Goal: Task Accomplishment & Management: Manage account settings

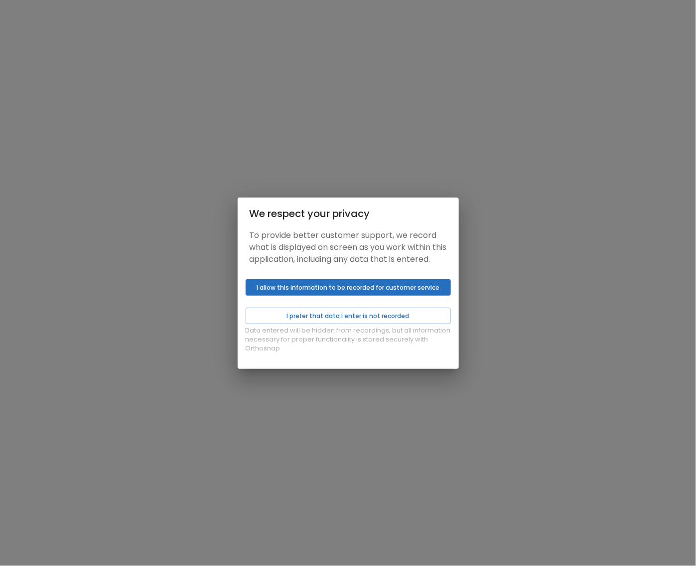
click at [323, 290] on button "I allow this information to be recorded for customer service" at bounding box center [348, 287] width 205 height 16
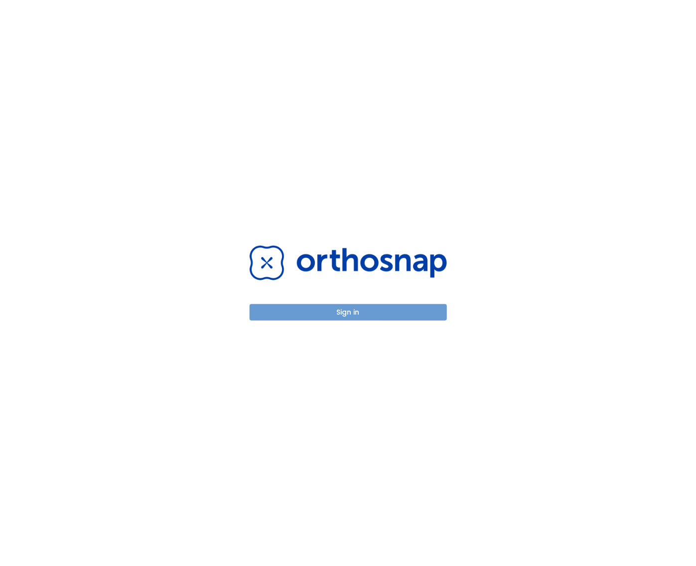
click at [345, 310] on button "Sign in" at bounding box center [348, 312] width 197 height 16
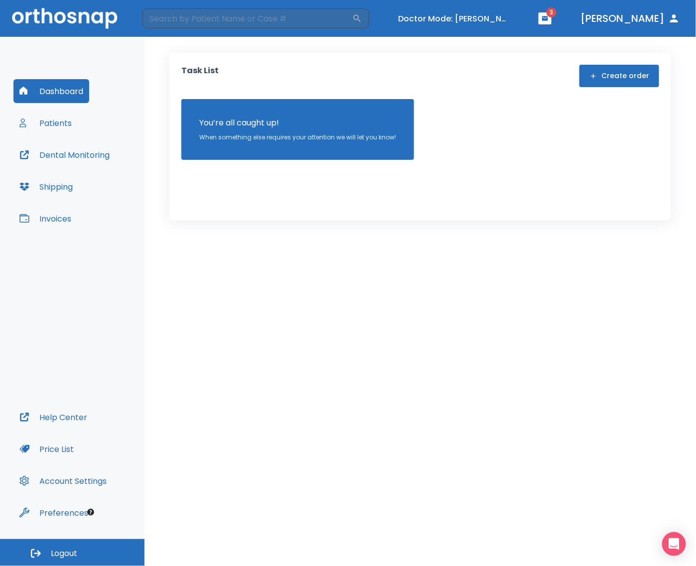
click at [496, 9] on header "​ Doctor Mode: Jack Nagrani 3 Dr. Suazo" at bounding box center [348, 18] width 696 height 37
click at [463, 13] on button "Turn off Doctor mode" at bounding box center [454, 18] width 120 height 16
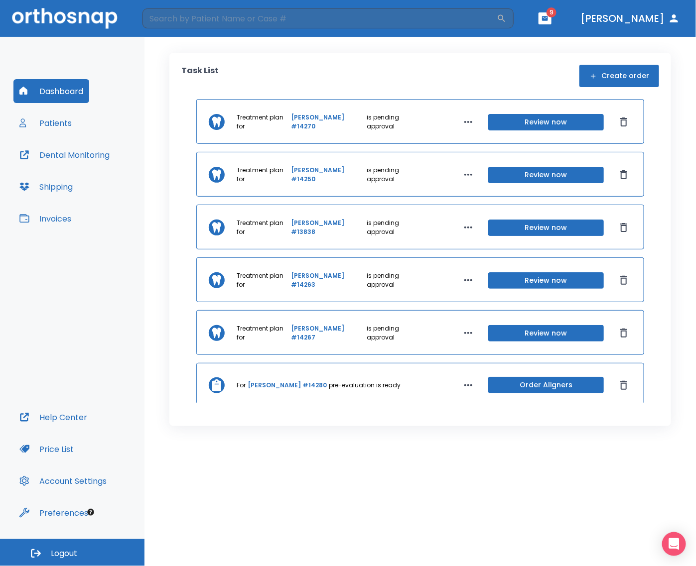
click at [71, 113] on button "Patients" at bounding box center [45, 123] width 64 height 24
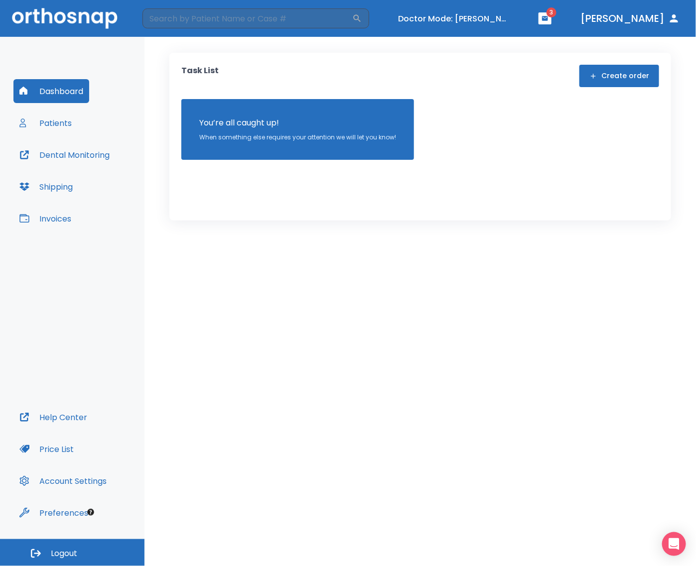
click at [53, 125] on button "Patients" at bounding box center [45, 123] width 64 height 24
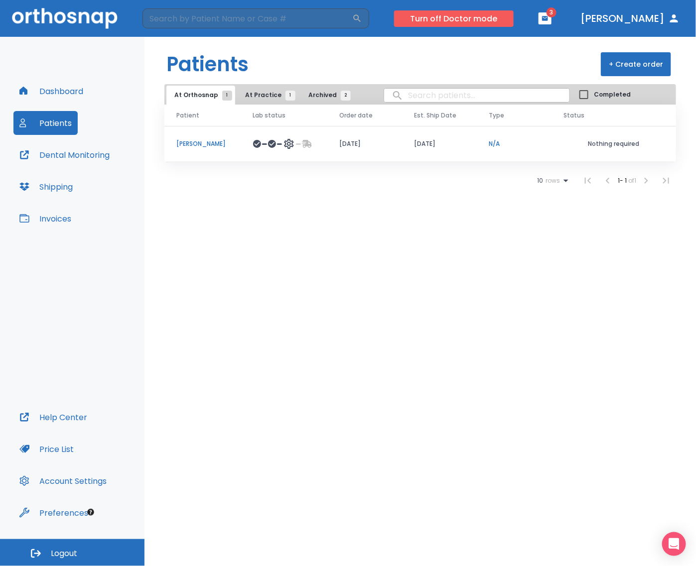
click at [493, 11] on button "Turn off Doctor mode" at bounding box center [454, 18] width 120 height 16
drag, startPoint x: 194, startPoint y: 337, endPoint x: 206, endPoint y: 286, distance: 52.1
click at [197, 330] on div "Patients + Create order At Orthosnap 1 At Practice 1 Archived 2 Completed Patie…" at bounding box center [419, 301] width 551 height 529
click at [514, 23] on button "Turn off Doctor mode" at bounding box center [454, 18] width 120 height 16
click at [504, 17] on button "Turn off Doctor mode" at bounding box center [454, 18] width 120 height 16
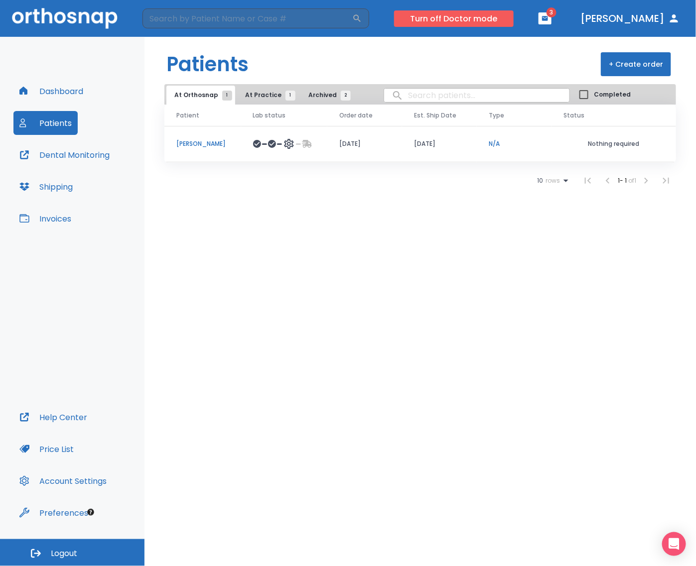
click at [504, 17] on button "Turn off Doctor mode" at bounding box center [454, 18] width 120 height 16
drag, startPoint x: 256, startPoint y: 274, endPoint x: 263, endPoint y: 265, distance: 11.7
click at [256, 275] on div "Patients + Create order At Orthosnap 1 At Practice 1 Archived 2 Completed Patie…" at bounding box center [419, 301] width 551 height 529
click at [484, 20] on button "Turn off Doctor mode" at bounding box center [454, 18] width 120 height 16
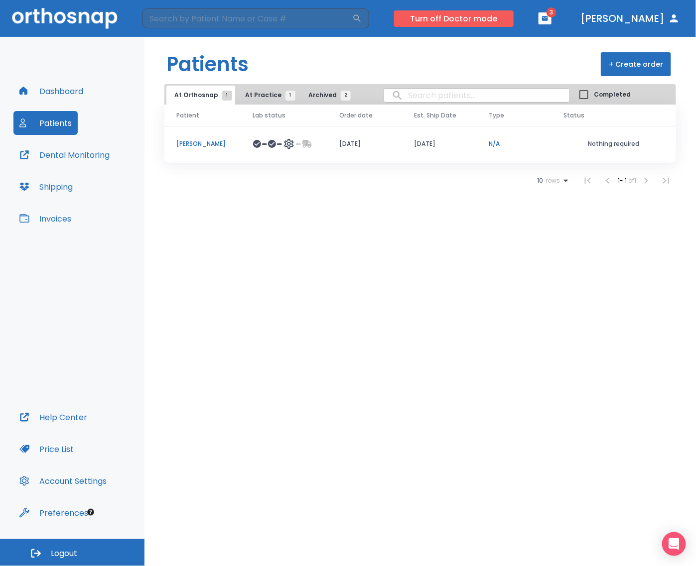
click at [484, 20] on button "Turn off Doctor mode" at bounding box center [454, 18] width 120 height 16
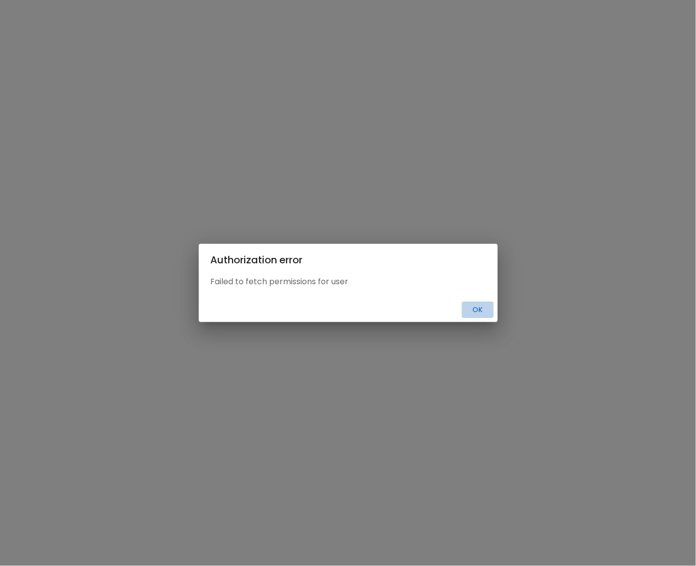
click at [477, 307] on button "Ok" at bounding box center [478, 310] width 32 height 16
